Goal: Task Accomplishment & Management: Manage account settings

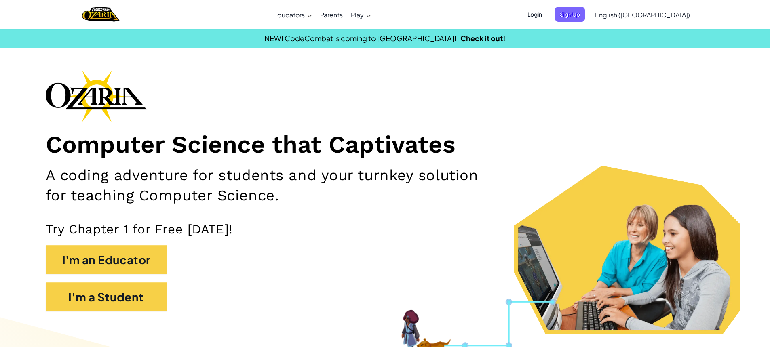
click at [547, 13] on span "Login" at bounding box center [534, 14] width 24 height 15
